Goal: Check status: Check status

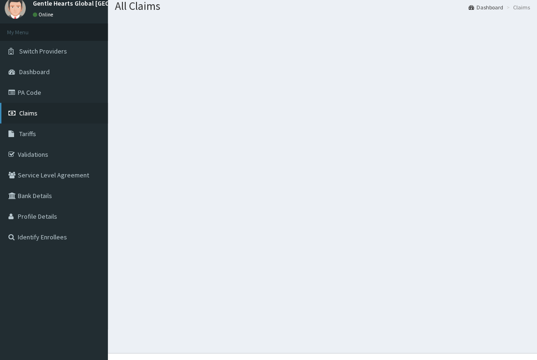
scroll to position [47, 0]
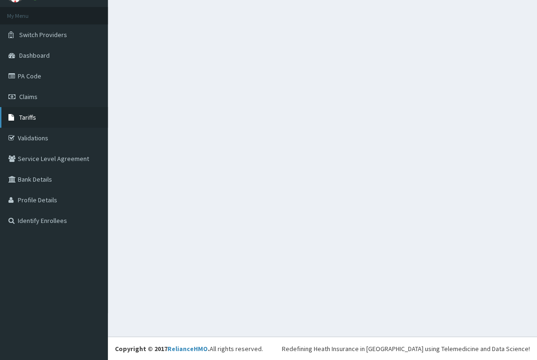
drag, startPoint x: 45, startPoint y: 121, endPoint x: 48, endPoint y: 115, distance: 6.3
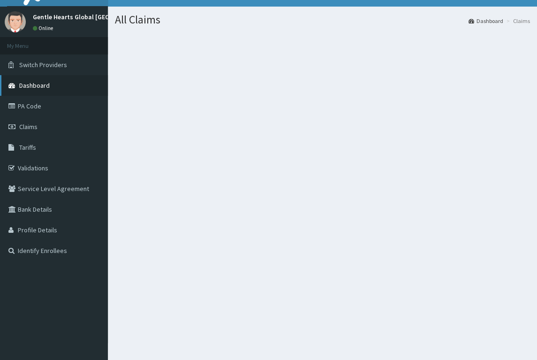
scroll to position [0, 0]
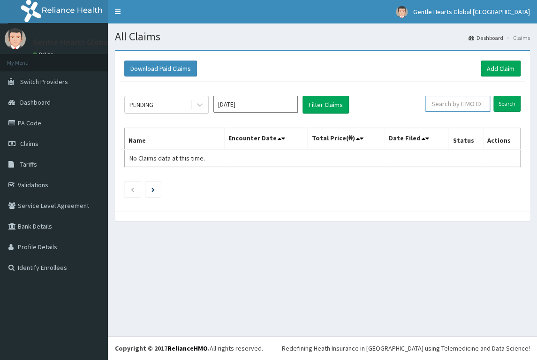
click at [474, 107] on input "text" at bounding box center [458, 104] width 65 height 16
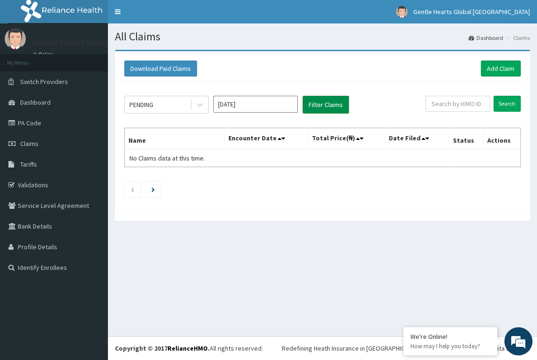
click at [324, 109] on button "Filter Claims" at bounding box center [326, 105] width 46 height 18
click at [326, 106] on button "Filter Claims" at bounding box center [326, 105] width 46 height 18
click at [457, 110] on input "text" at bounding box center [458, 104] width 65 height 16
click at [516, 108] on input "Search" at bounding box center [507, 104] width 27 height 16
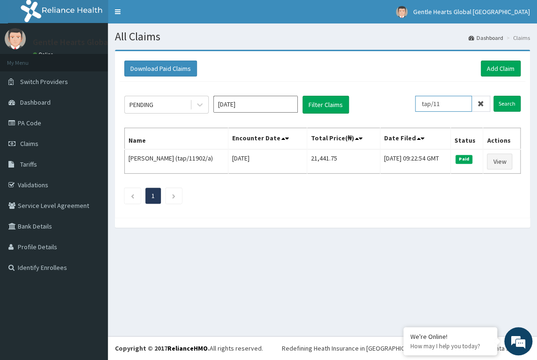
click at [461, 104] on input "tap/11" at bounding box center [443, 104] width 57 height 16
type input "tap/11910"
click at [505, 101] on input "Search" at bounding box center [507, 104] width 27 height 16
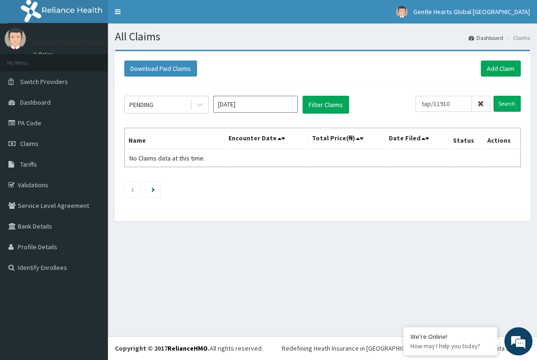
click at [483, 106] on icon at bounding box center [481, 103] width 7 height 7
click at [45, 128] on link "PA Code" at bounding box center [54, 123] width 108 height 21
